Goal: Task Accomplishment & Management: Manage account settings

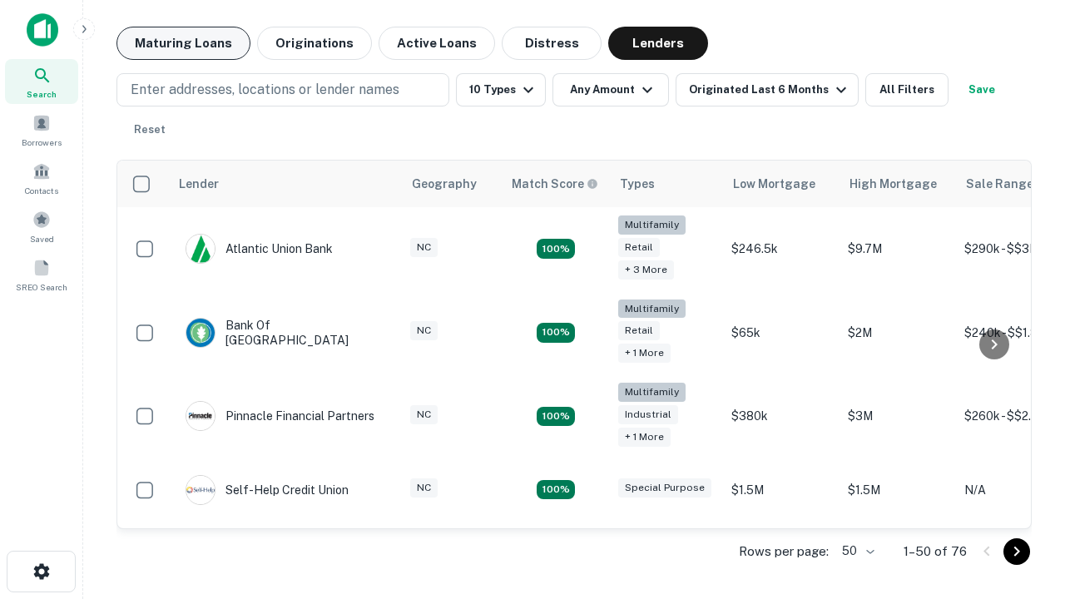
click at [183, 43] on button "Maturing Loans" at bounding box center [183, 43] width 134 height 33
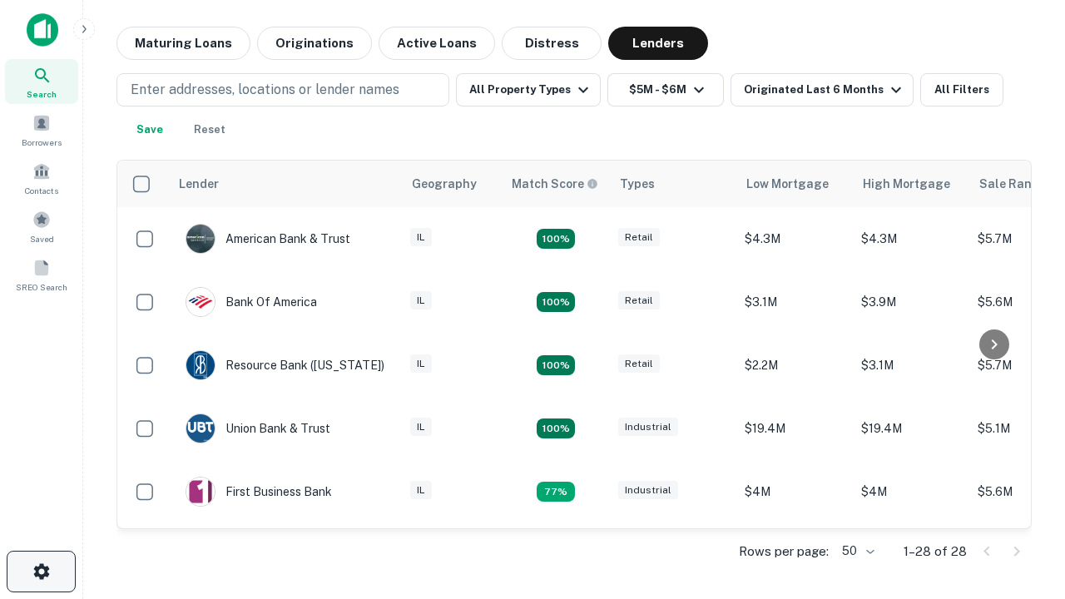
click at [41, 571] on icon "button" at bounding box center [42, 571] width 20 height 20
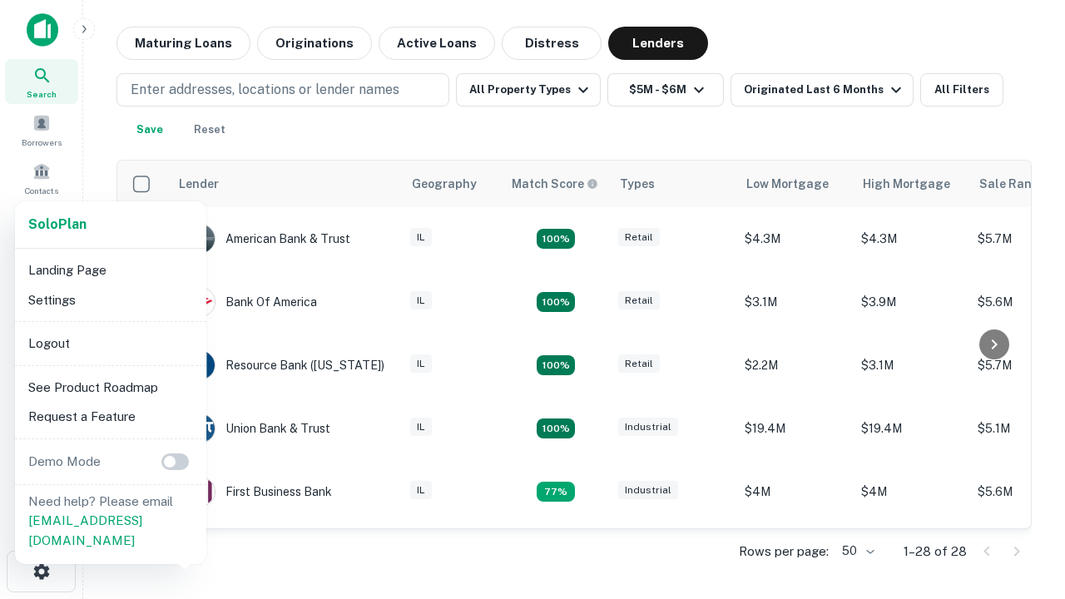
click at [110, 343] on li "Logout" at bounding box center [111, 344] width 178 height 30
